Goal: Information Seeking & Learning: Learn about a topic

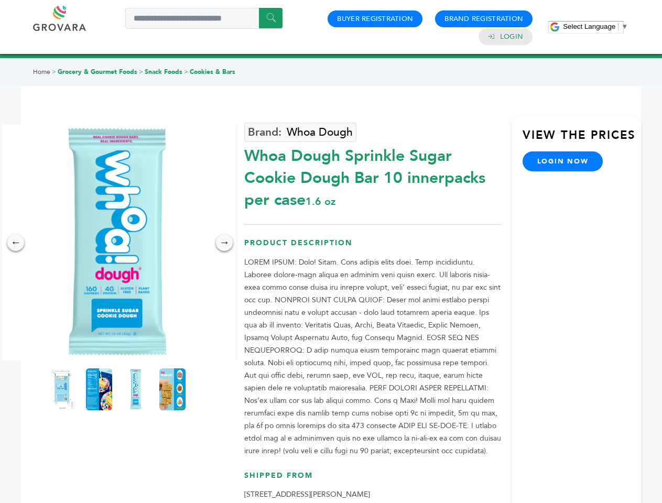
click at [596, 26] on span "Select Language" at bounding box center [589, 27] width 52 height 8
click at [117, 243] on img at bounding box center [117, 243] width 236 height 236
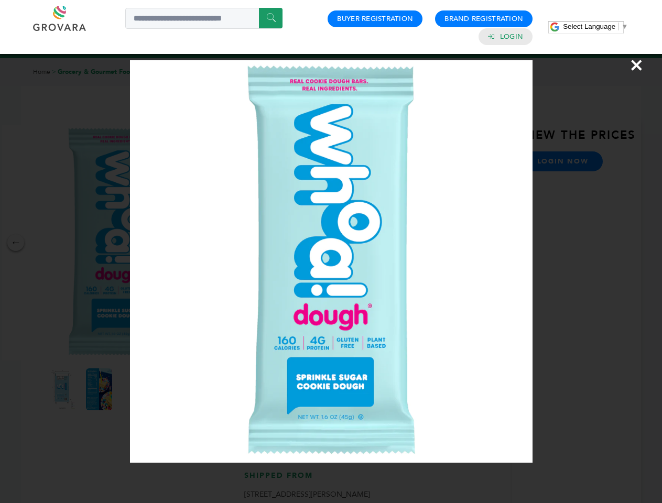
click at [16, 243] on div "×" at bounding box center [331, 251] width 662 height 503
click at [224, 243] on div "→" at bounding box center [224, 242] width 17 height 17
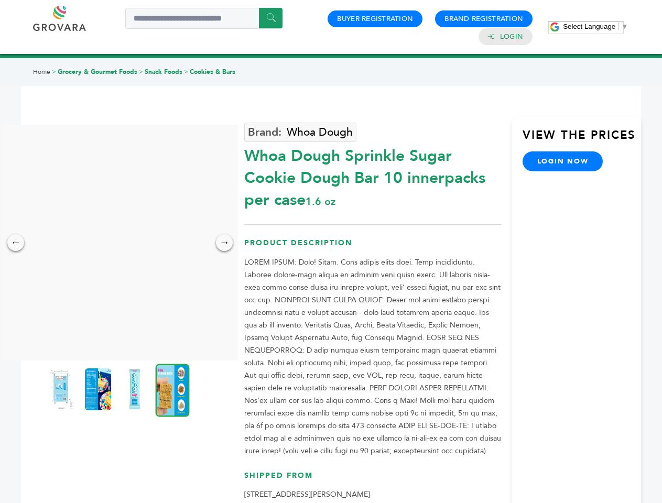
click at [62, 390] on img at bounding box center [61, 390] width 26 height 42
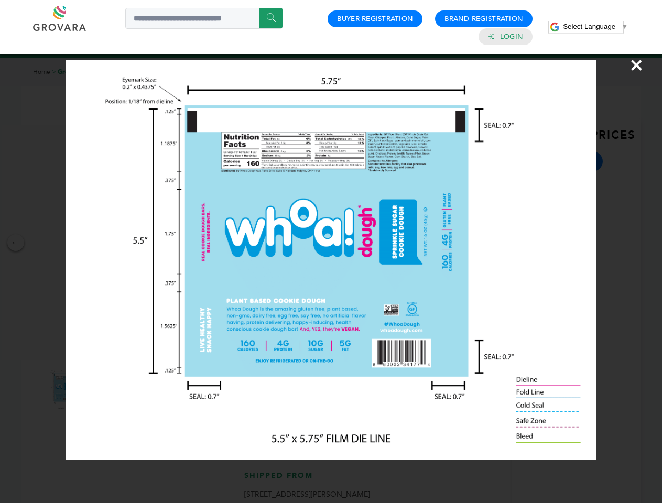
click at [99, 390] on div "×" at bounding box center [331, 251] width 662 height 503
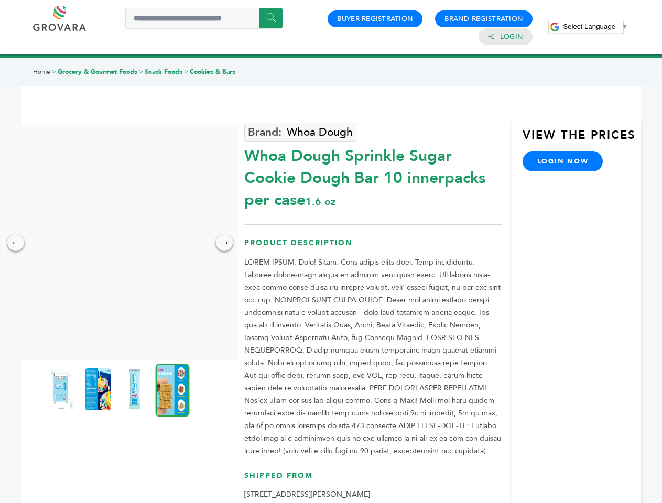
click at [136, 390] on img at bounding box center [135, 390] width 26 height 42
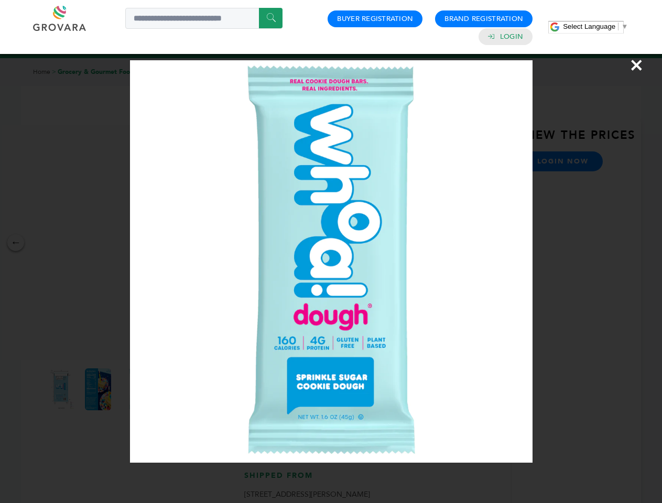
click at [172, 390] on div "×" at bounding box center [331, 251] width 662 height 503
